Goal: Use online tool/utility: Use online tool/utility

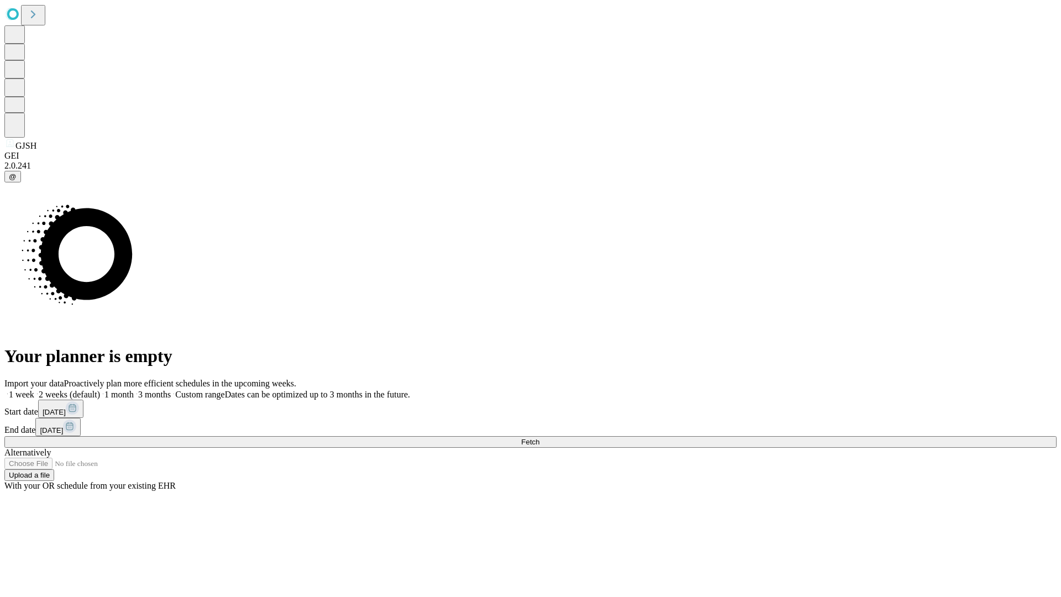
click at [540, 438] on span "Fetch" at bounding box center [530, 442] width 18 height 8
